Goal: Transaction & Acquisition: Purchase product/service

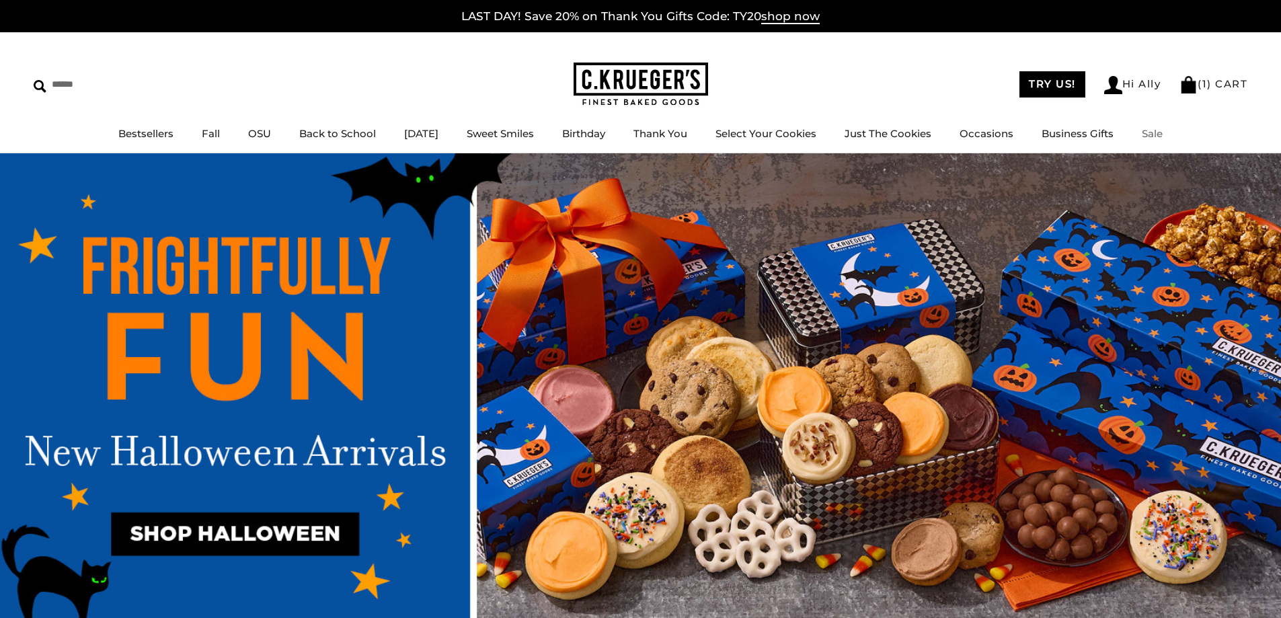
click at [1162, 127] on link "Sale" at bounding box center [1151, 133] width 21 height 13
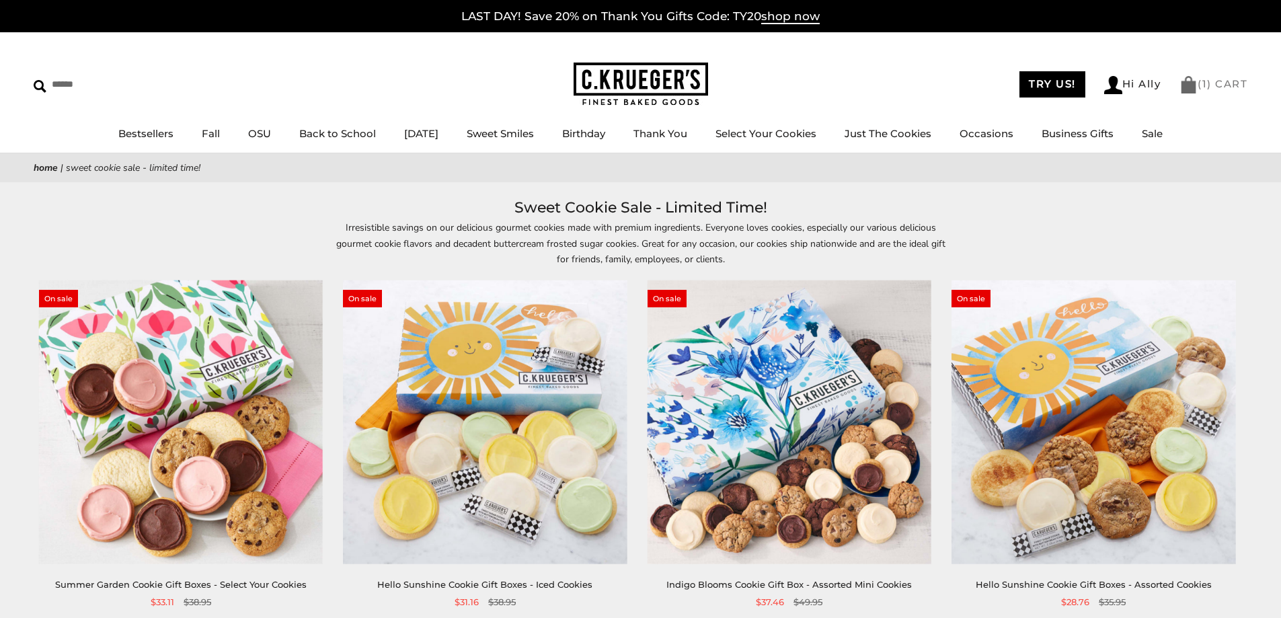
click at [1203, 85] on span "1" at bounding box center [1204, 83] width 5 height 13
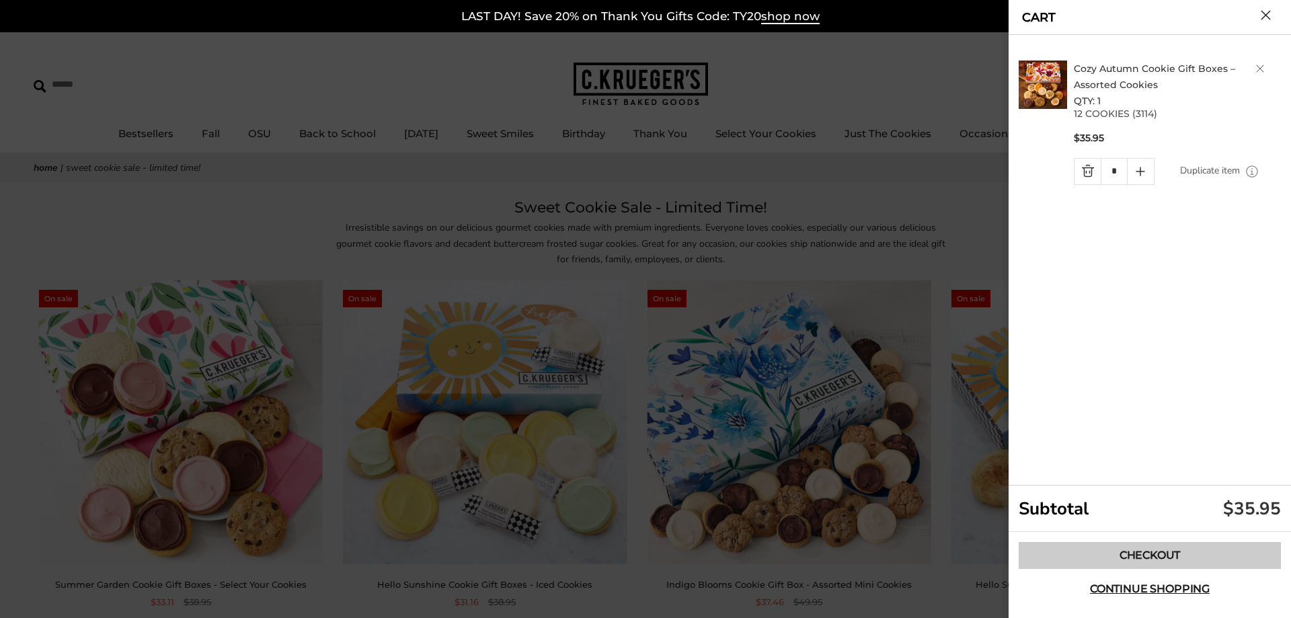
click at [1139, 559] on link "Checkout" at bounding box center [1149, 555] width 262 height 27
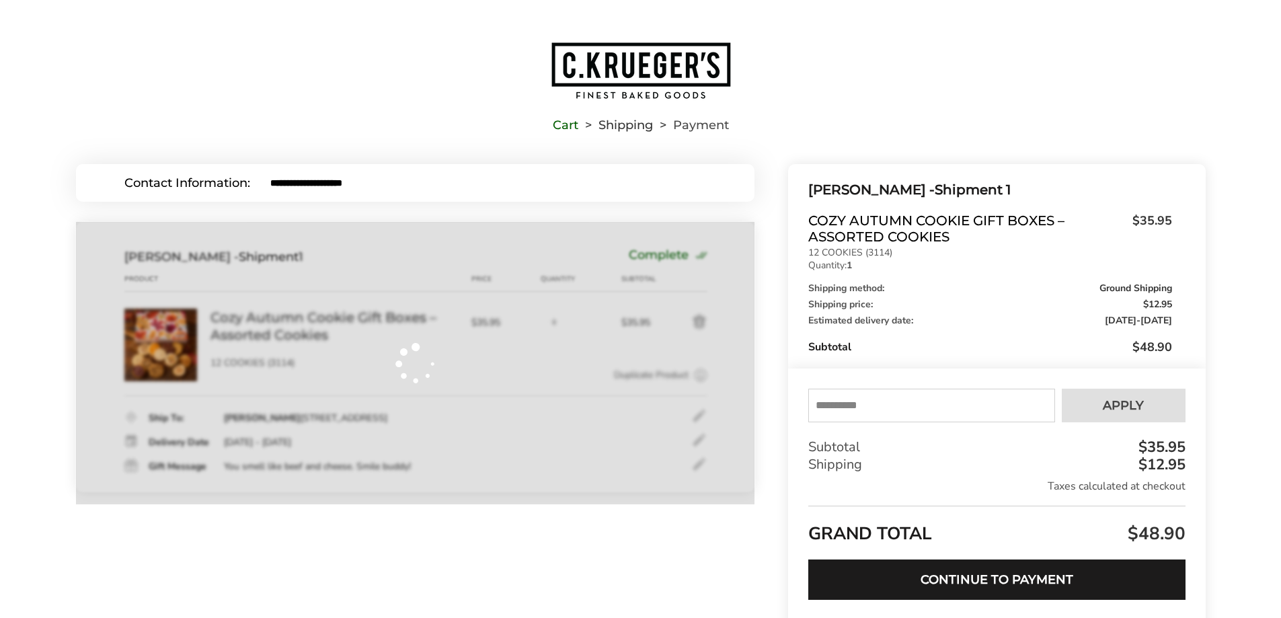
click at [895, 402] on input "text" at bounding box center [931, 406] width 246 height 34
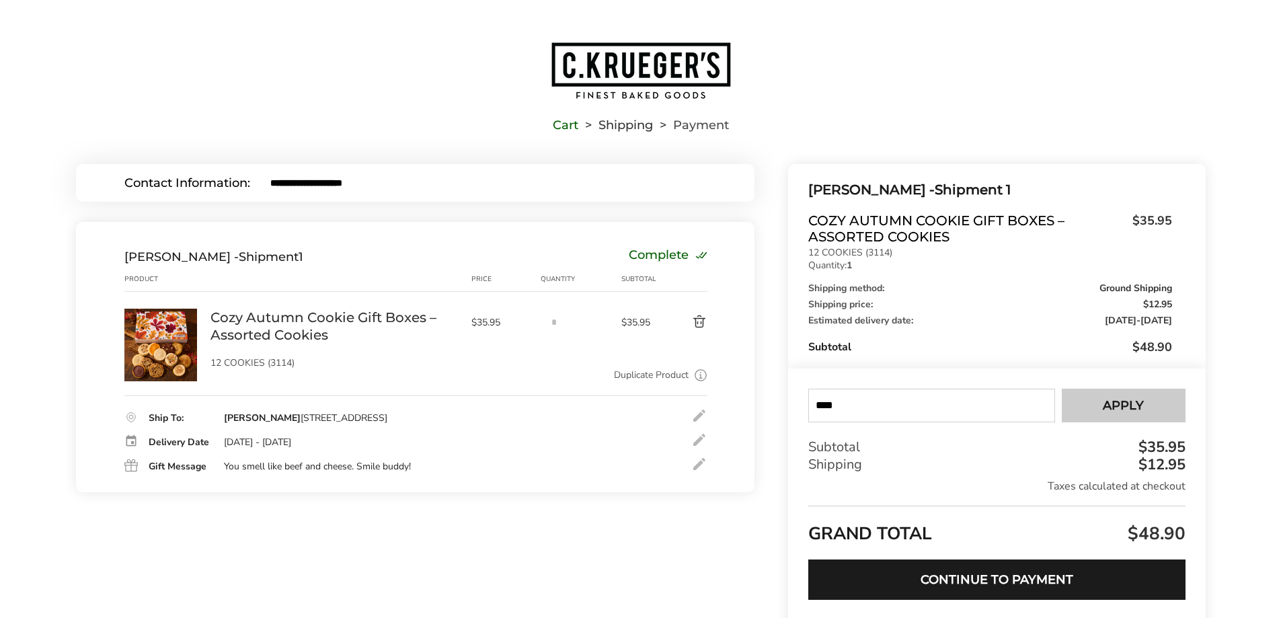
type input "****"
click at [1121, 414] on button "Apply" at bounding box center [1123, 406] width 124 height 34
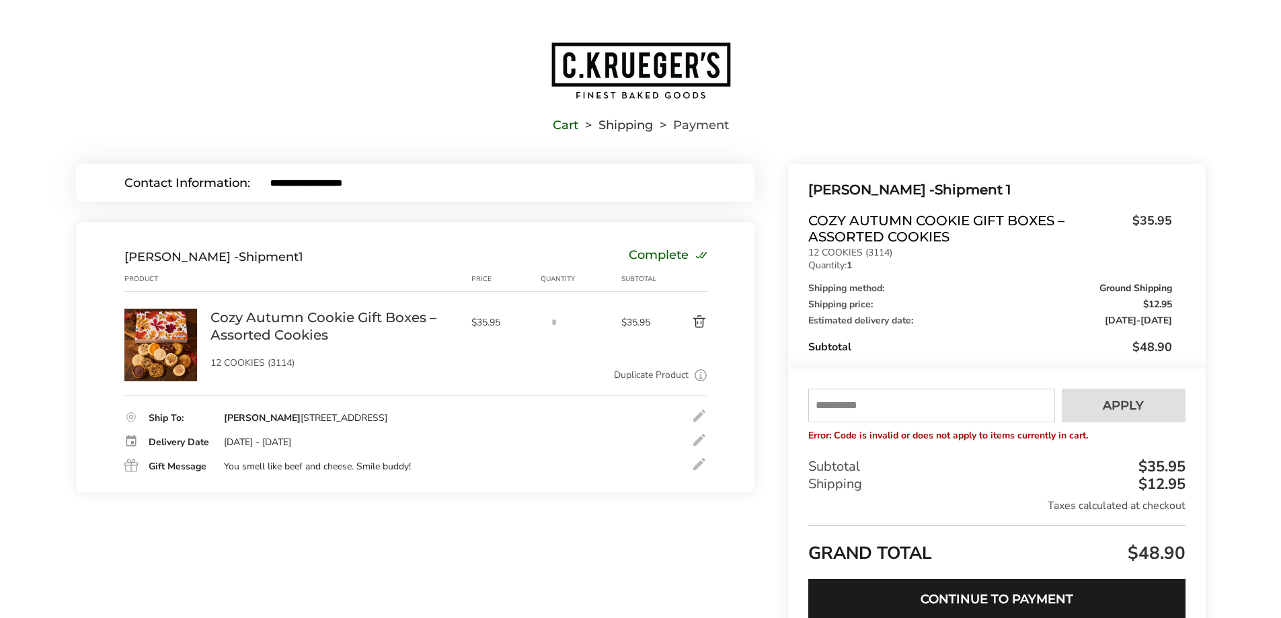
click at [670, 74] on img "Go to home page" at bounding box center [641, 70] width 182 height 59
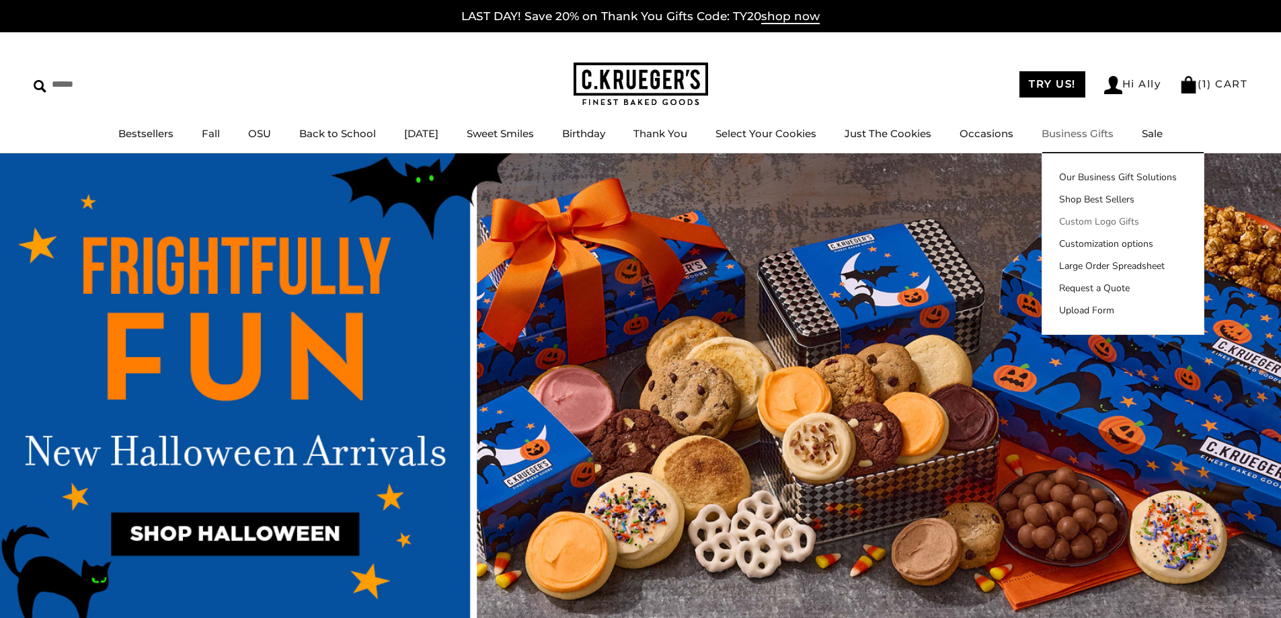
click at [1109, 221] on link "Custom Logo Gifts" at bounding box center [1122, 221] width 161 height 14
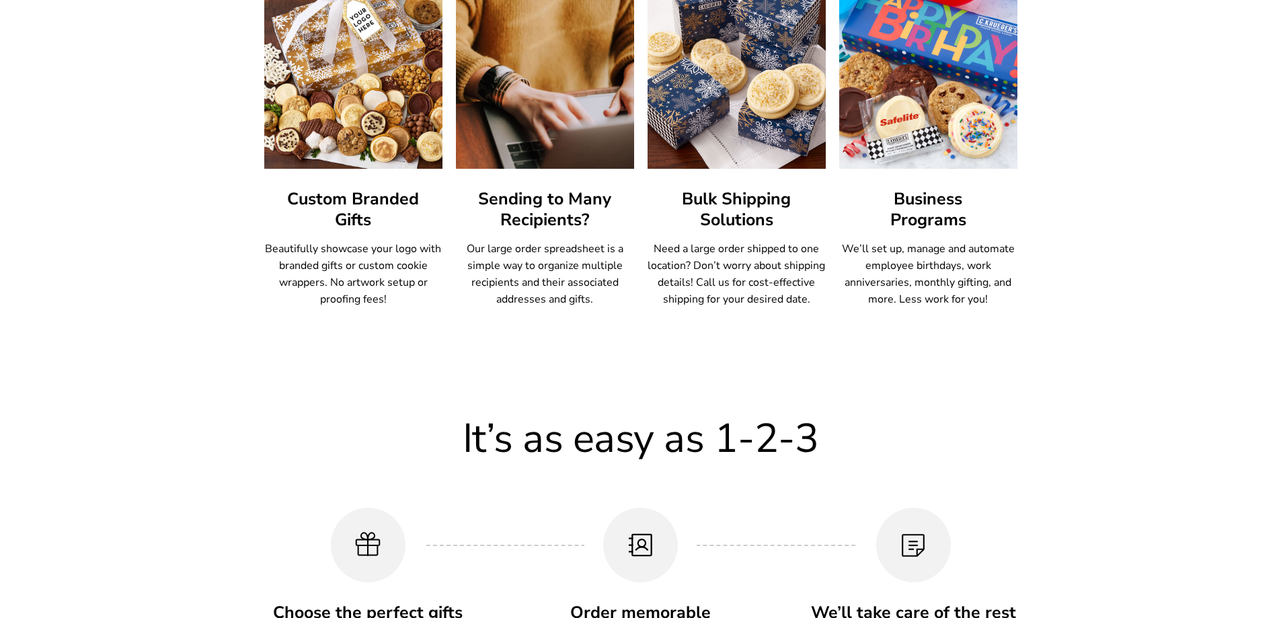
scroll to position [1118, 0]
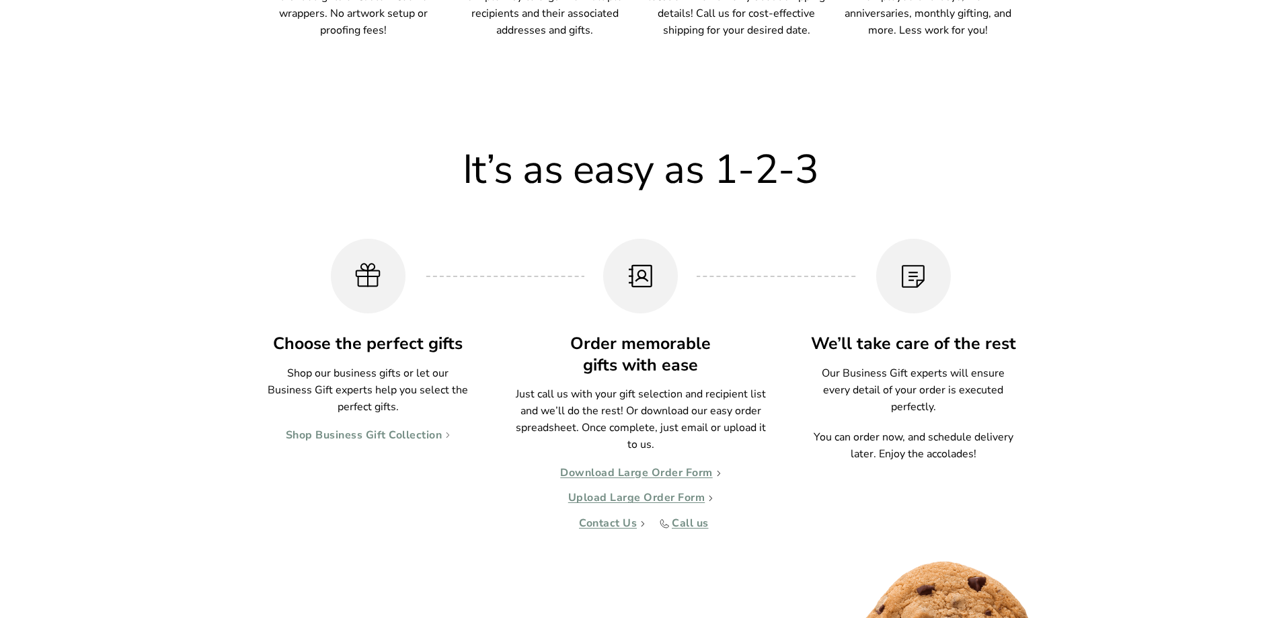
click at [333, 434] on link "Shop Business Gift Collection" at bounding box center [368, 435] width 165 height 13
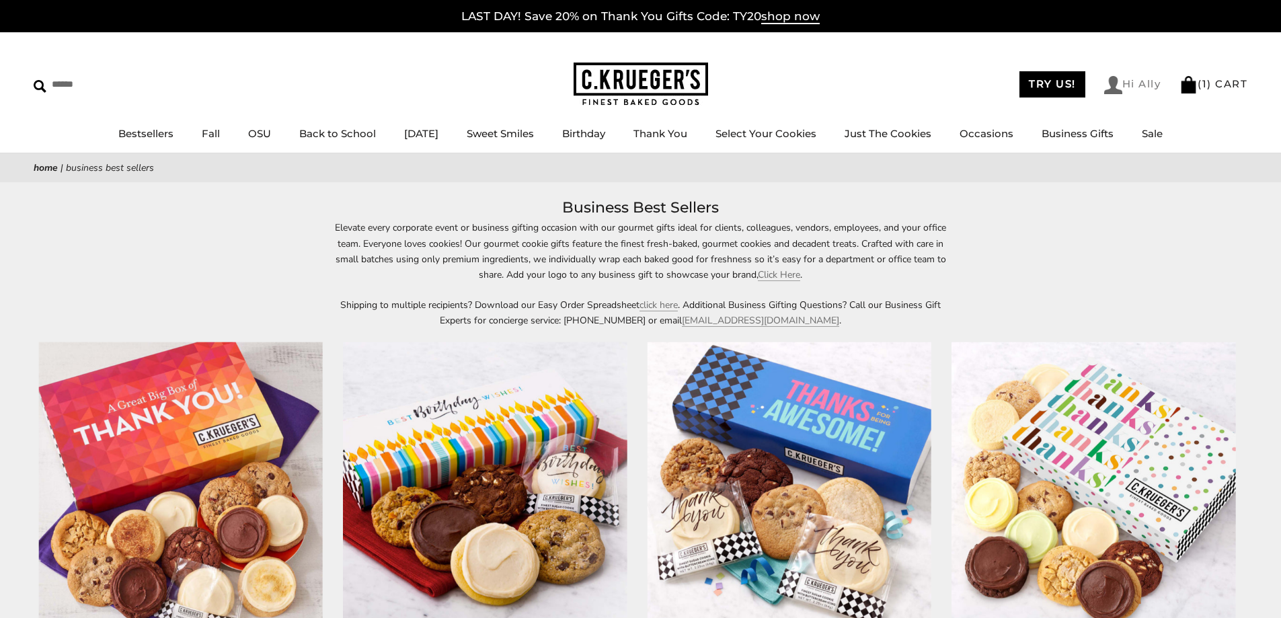
click at [1127, 84] on link "Hi Ally" at bounding box center [1132, 85] width 57 height 18
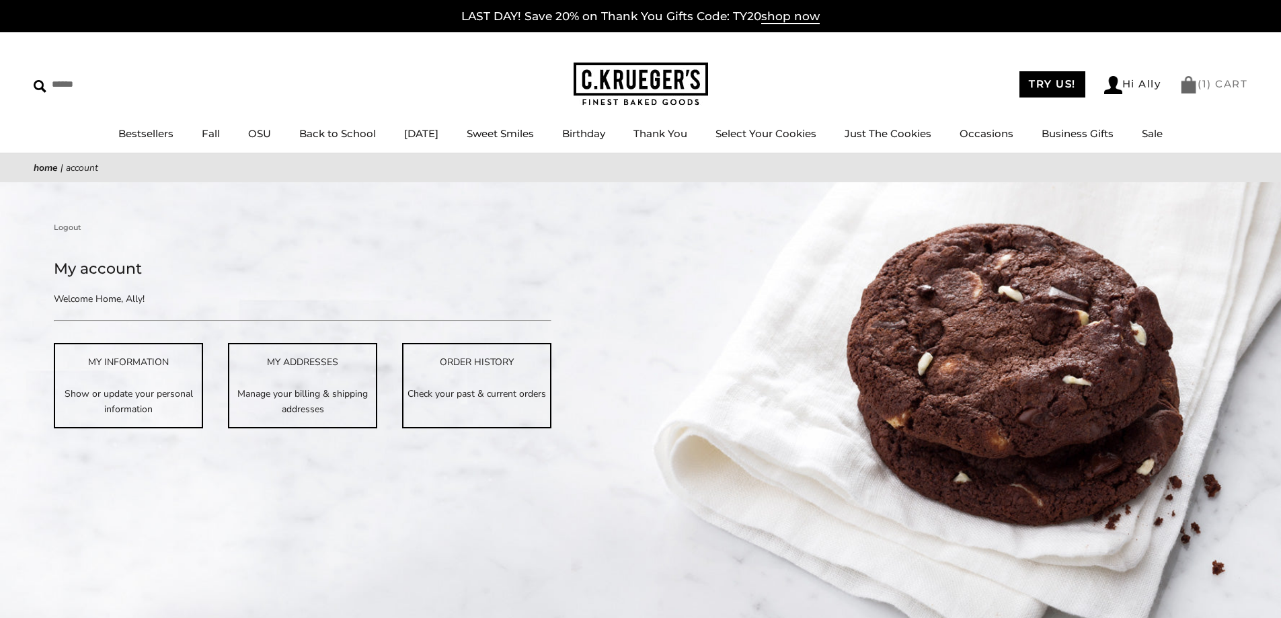
click at [1206, 88] on span "1" at bounding box center [1204, 83] width 5 height 13
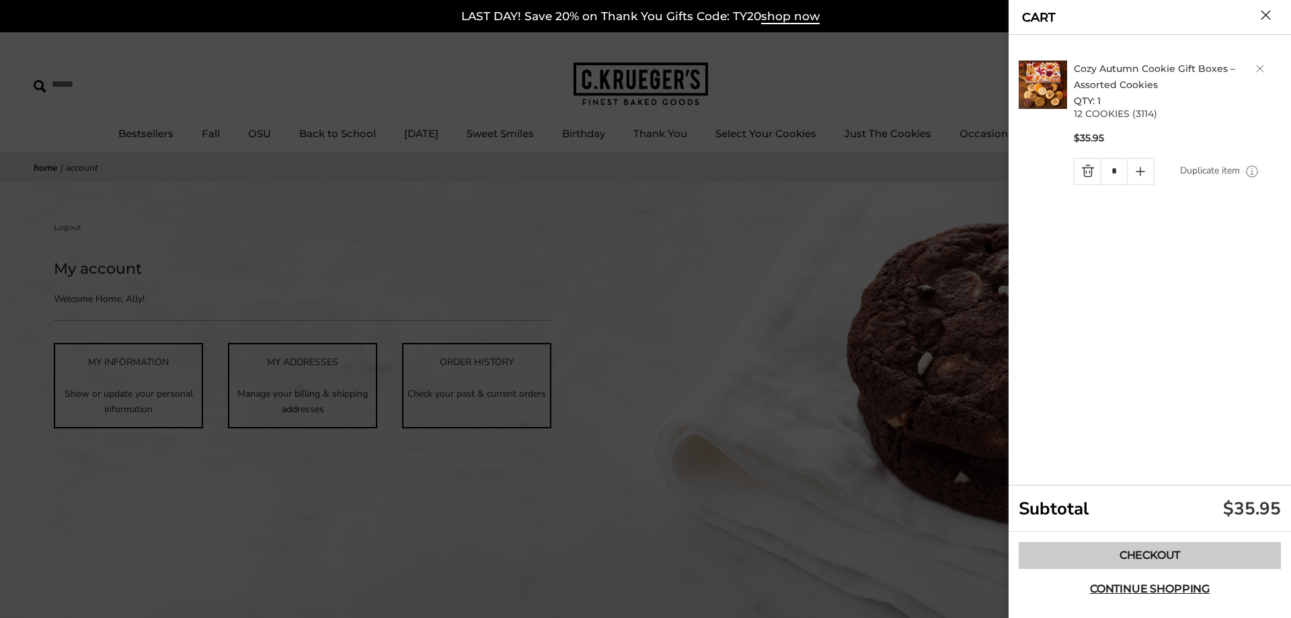
click at [1119, 555] on link "Checkout" at bounding box center [1149, 555] width 262 height 27
